Goal: Task Accomplishment & Management: Use online tool/utility

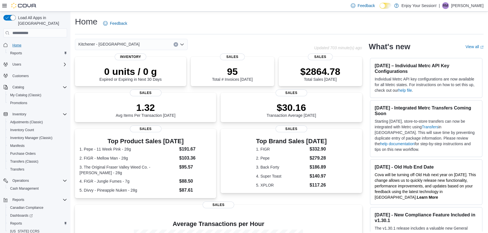
scroll to position [3, 0]
click at [17, 40] on span "Home" at bounding box center [16, 42] width 9 height 5
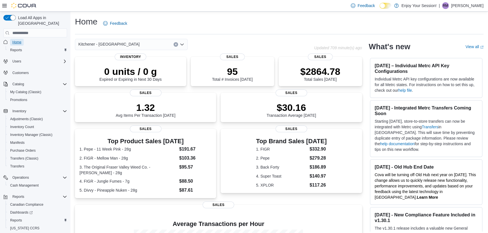
click at [12, 39] on link "Home" at bounding box center [17, 42] width 14 height 7
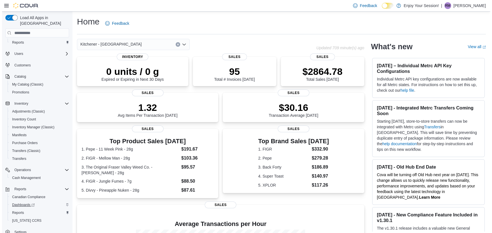
scroll to position [14, 0]
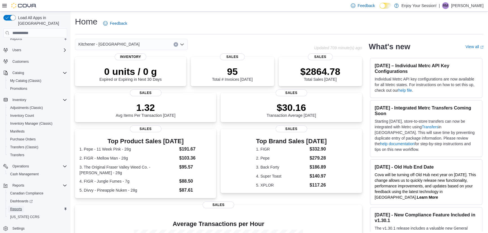
click at [17, 207] on span "Reports" at bounding box center [16, 209] width 12 height 5
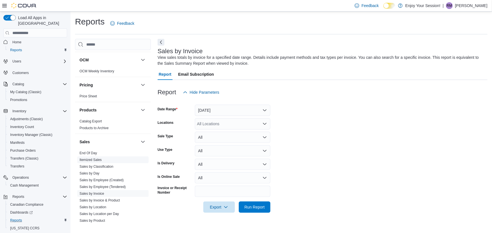
scroll to position [341, 0]
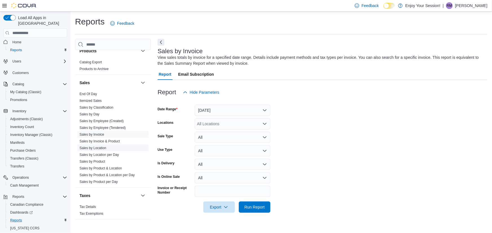
click at [93, 148] on link "Sales by Location" at bounding box center [92, 148] width 27 height 4
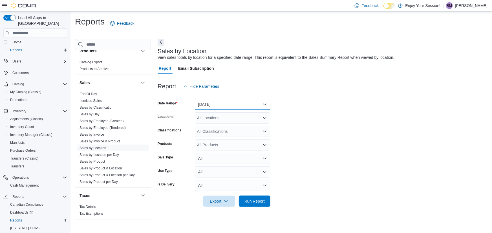
click at [215, 106] on button "[DATE]" at bounding box center [233, 104] width 76 height 11
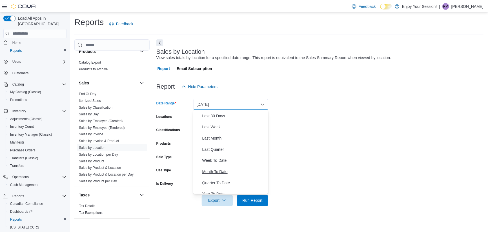
scroll to position [85, 0]
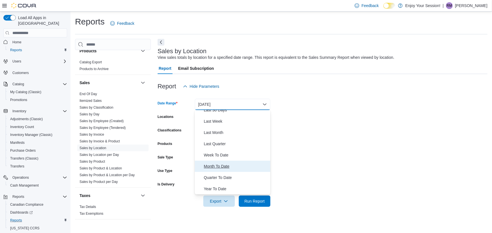
click at [216, 166] on span "Month To Date" at bounding box center [236, 166] width 64 height 7
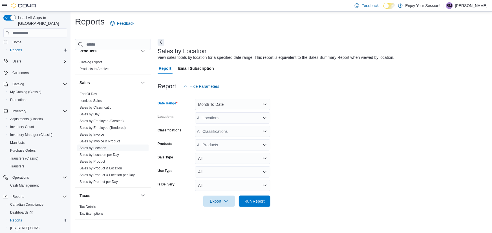
click at [208, 114] on div "All Locations" at bounding box center [233, 117] width 76 height 11
type input "****"
click at [209, 124] on button "Kitchener - [GEOGRAPHIC_DATA]" at bounding box center [233, 128] width 76 height 8
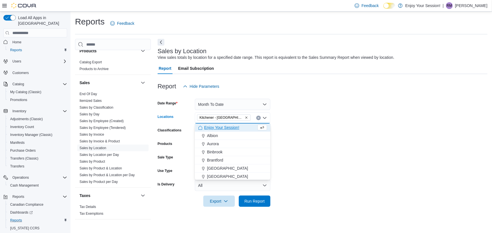
click at [330, 110] on form "Date Range Month To Date Locations Kitchener - [GEOGRAPHIC_DATA] Combo box. Sel…" at bounding box center [322, 149] width 330 height 115
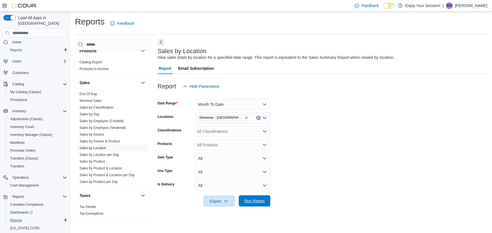
click at [256, 205] on span "Run Report" at bounding box center [254, 201] width 25 height 11
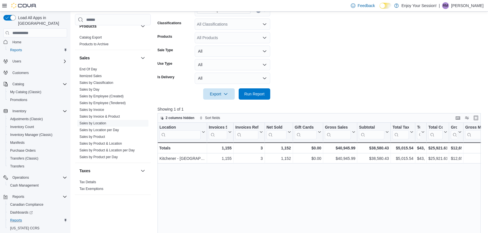
scroll to position [128, 0]
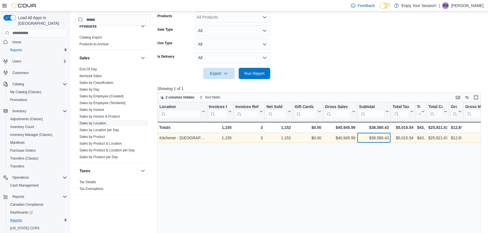
click at [374, 136] on div "$38,580.43" at bounding box center [374, 138] width 30 height 7
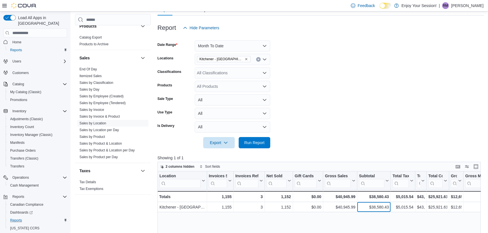
scroll to position [51, 0]
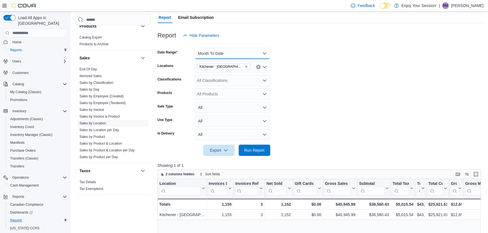
click at [220, 55] on button "Month To Date" at bounding box center [233, 53] width 76 height 11
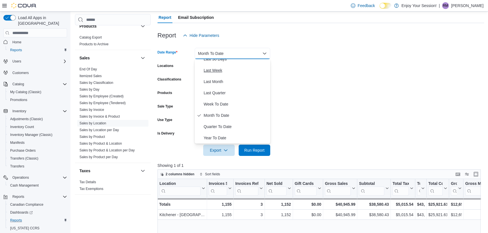
scroll to position [8, 0]
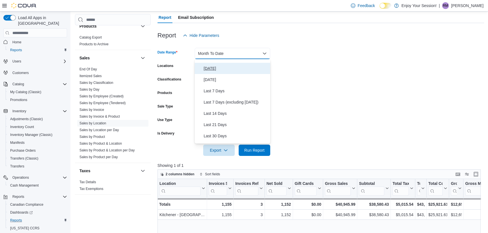
click at [208, 69] on span "[DATE]" at bounding box center [236, 68] width 64 height 7
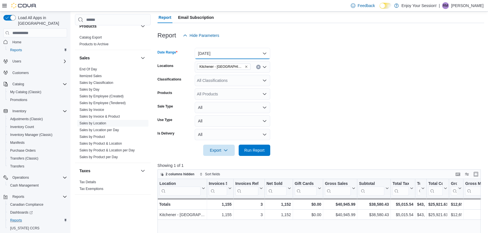
click at [214, 54] on button "[DATE]" at bounding box center [233, 53] width 76 height 11
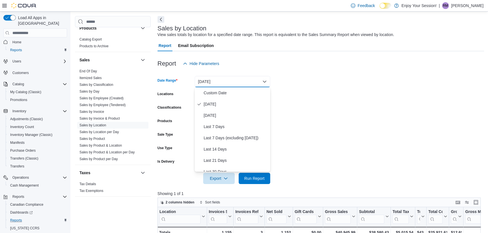
scroll to position [0, 0]
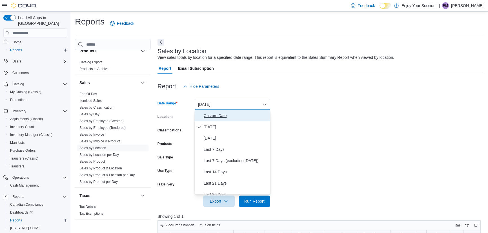
click at [211, 116] on span "Custom Date" at bounding box center [236, 115] width 64 height 7
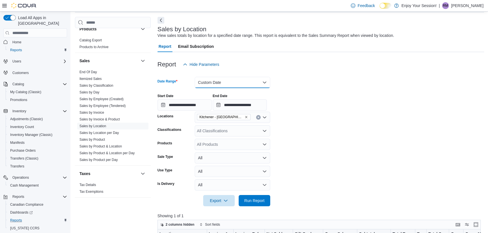
scroll to position [51, 0]
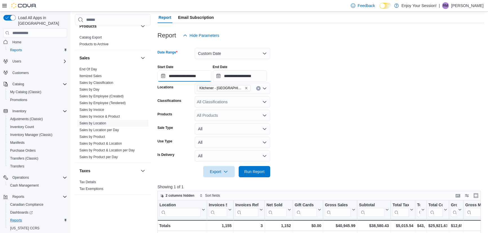
click at [188, 76] on input "**********" at bounding box center [184, 75] width 54 height 11
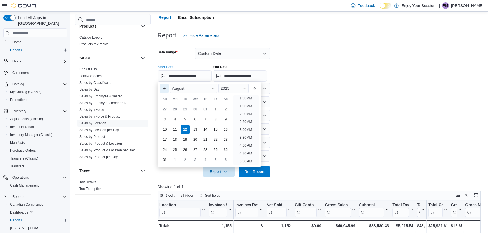
click at [164, 88] on button "Previous Month" at bounding box center [164, 88] width 9 height 9
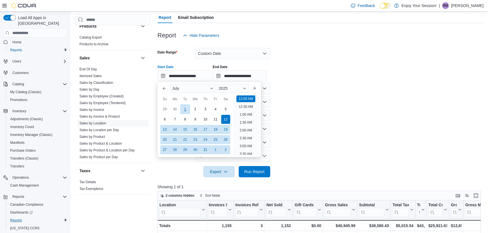
click at [184, 109] on div "1" at bounding box center [185, 110] width 10 height 10
type input "**********"
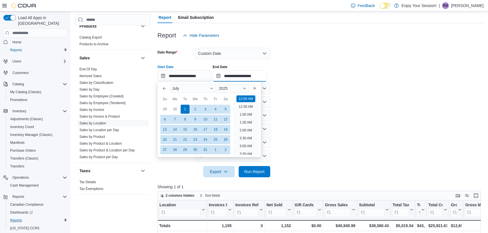
click at [250, 75] on input "**********" at bounding box center [240, 75] width 54 height 11
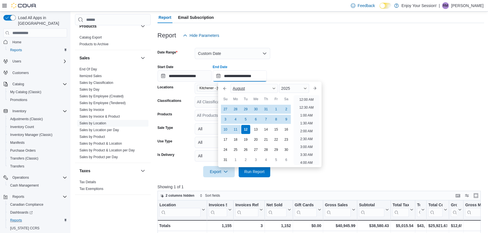
scroll to position [310, 0]
click at [236, 128] on div "11" at bounding box center [235, 130] width 10 height 10
click at [224, 88] on button "Previous Month" at bounding box center [224, 88] width 9 height 9
type input "**********"
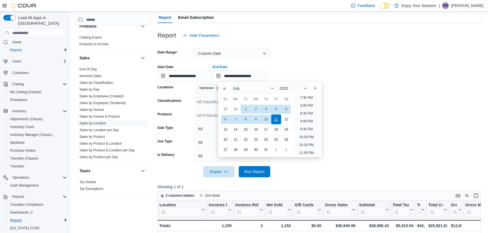
click at [276, 119] on div "11" at bounding box center [276, 120] width 10 height 10
click at [302, 49] on form "**********" at bounding box center [320, 109] width 327 height 136
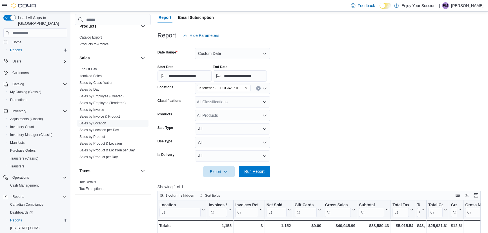
drag, startPoint x: 254, startPoint y: 171, endPoint x: 257, endPoint y: 166, distance: 5.9
click at [254, 171] on span "Run Report" at bounding box center [254, 172] width 20 height 6
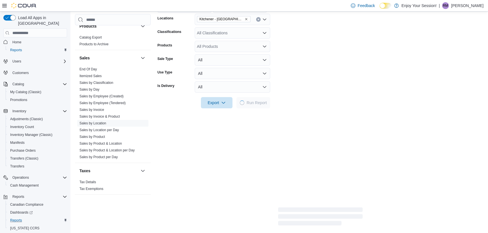
scroll to position [154, 0]
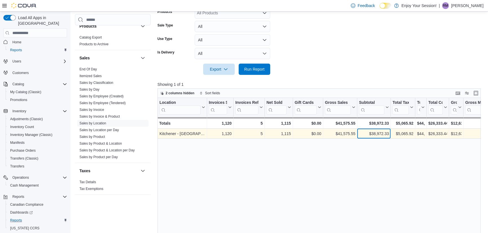
click at [373, 134] on div "$38,972.33" at bounding box center [374, 134] width 30 height 7
click at [378, 132] on div "$38,972.33" at bounding box center [374, 134] width 30 height 7
click at [459, 136] on div "$12,638.89" at bounding box center [456, 134] width 11 height 7
click at [467, 133] on div "Location Click to view column header actions Invoices Sold Click to view column…" at bounding box center [320, 186] width 327 height 177
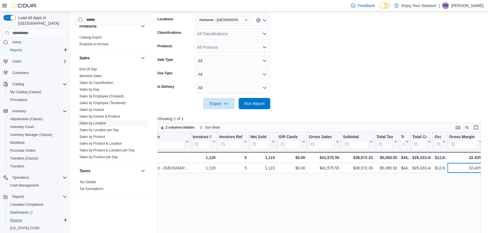
scroll to position [77, 0]
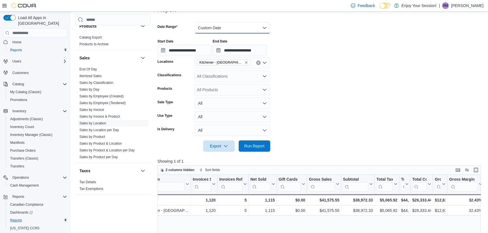
click at [214, 28] on button "Custom Date" at bounding box center [233, 27] width 76 height 11
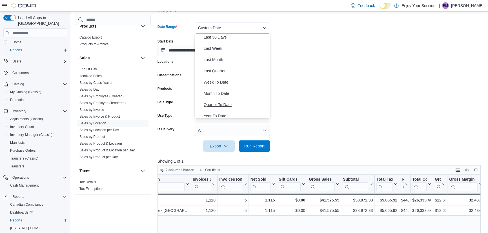
scroll to position [85, 0]
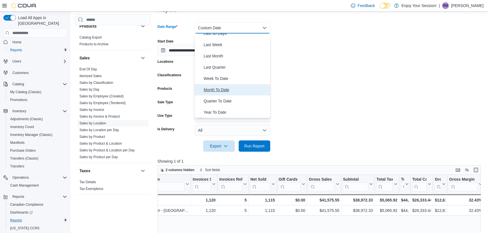
click at [210, 86] on span "Month To Date" at bounding box center [236, 89] width 64 height 7
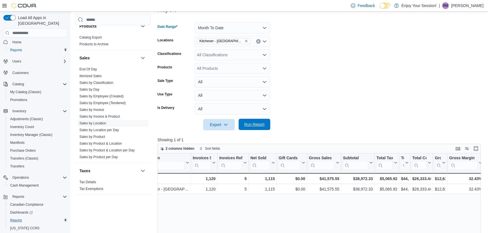
click at [250, 126] on span "Run Report" at bounding box center [254, 125] width 20 height 6
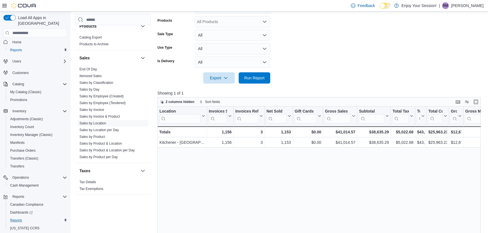
scroll to position [128, 0]
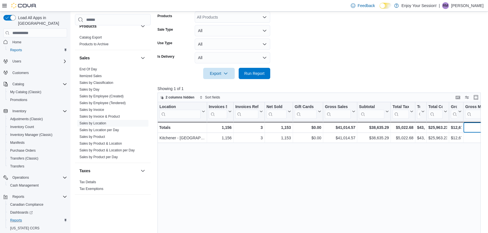
click at [470, 126] on div "32.80%" at bounding box center [481, 127] width 33 height 7
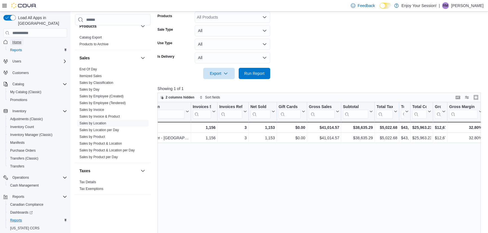
click at [16, 40] on span "Home" at bounding box center [16, 42] width 9 height 5
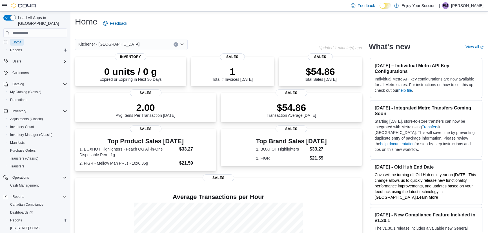
click at [16, 40] on span "Home" at bounding box center [16, 42] width 9 height 5
